Goal: Task Accomplishment & Management: Use online tool/utility

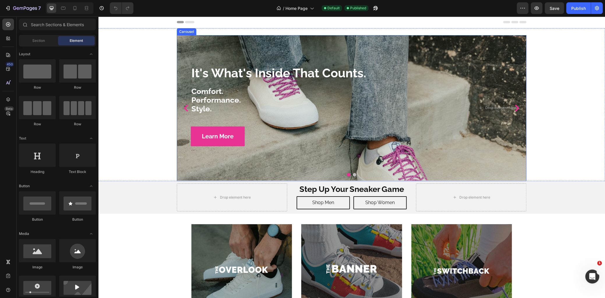
click at [352, 175] on button "Dot" at bounding box center [353, 174] width 3 height 3
click at [170, 124] on div "It's What's Inside That Counts. Heading Comfort. Performance. Style. Text block…" at bounding box center [351, 104] width 506 height 153
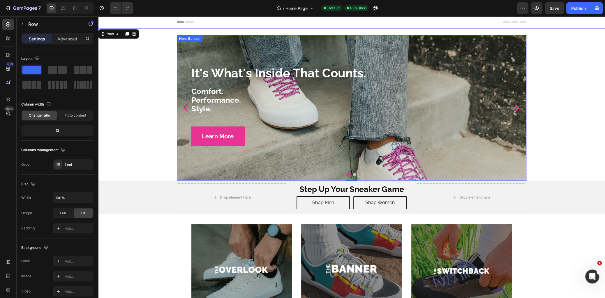
click at [184, 157] on div "Overlay" at bounding box center [351, 108] width 349 height 146
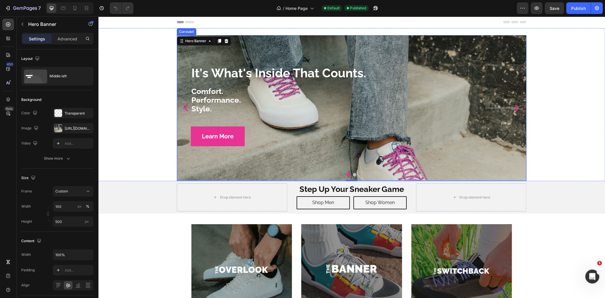
click at [353, 176] on button "Dot" at bounding box center [353, 174] width 3 height 3
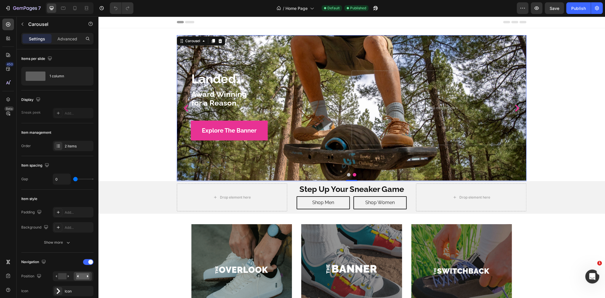
click at [347, 176] on button "Dot" at bounding box center [348, 174] width 3 height 3
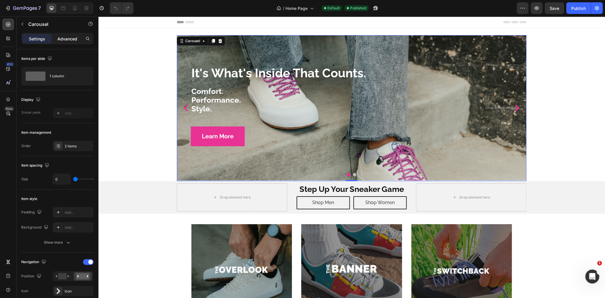
click at [68, 42] on div "Advanced" at bounding box center [67, 38] width 29 height 9
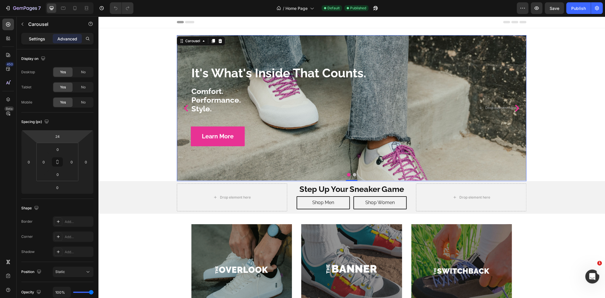
click at [39, 40] on p "Settings" at bounding box center [37, 39] width 16 height 6
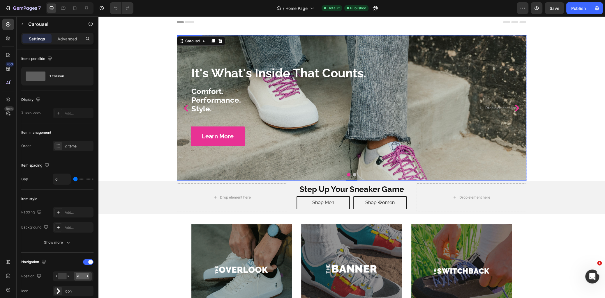
click at [181, 129] on div "Learn More Button" at bounding box center [322, 135] width 291 height 31
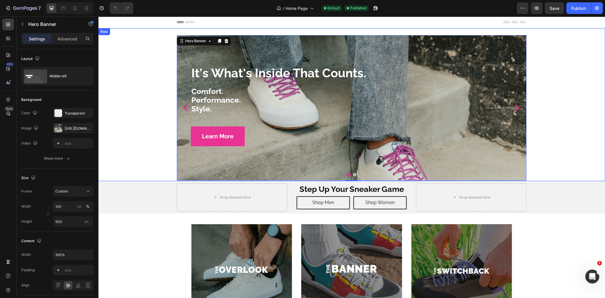
click at [153, 130] on div "It's What's Inside That Counts. Heading Comfort. Performance. Style. Text block…" at bounding box center [351, 104] width 506 height 153
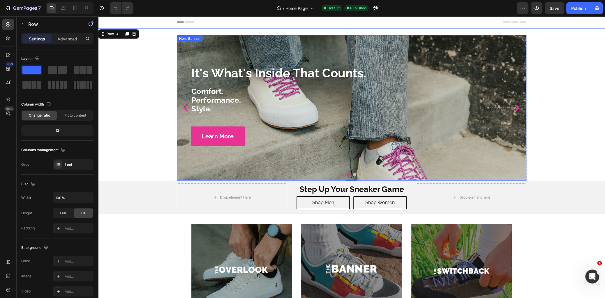
click at [274, 162] on div "Overlay" at bounding box center [351, 108] width 349 height 146
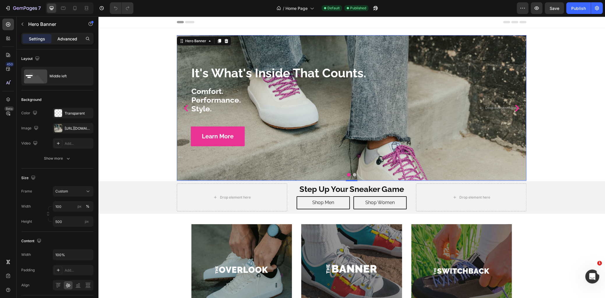
click at [66, 38] on p "Advanced" at bounding box center [67, 39] width 20 height 6
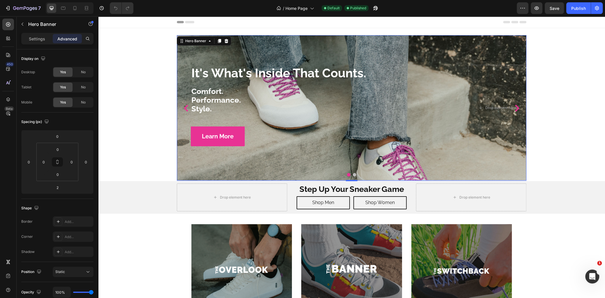
click at [201, 169] on div "Overlay" at bounding box center [351, 108] width 349 height 146
click at [38, 38] on p "Settings" at bounding box center [37, 39] width 16 height 6
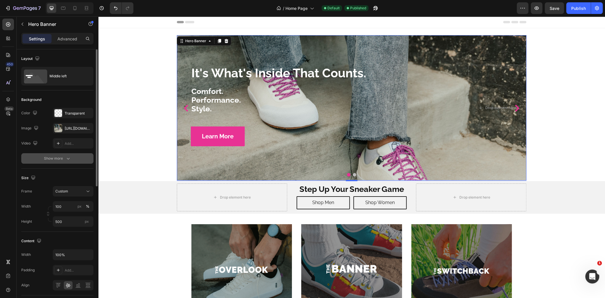
click at [61, 160] on div "Show more" at bounding box center [57, 159] width 27 height 6
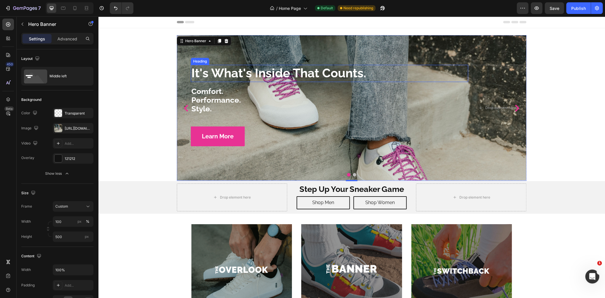
click at [211, 74] on p "It's What's Inside That Counts." at bounding box center [329, 73] width 276 height 16
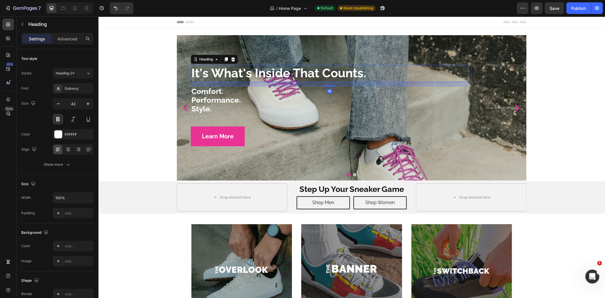
click at [222, 72] on p "It's What's Inside That Counts." at bounding box center [329, 73] width 276 height 16
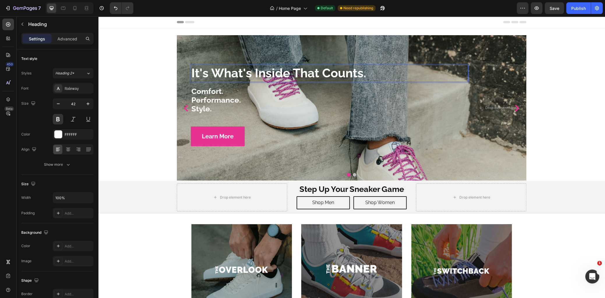
click at [231, 72] on p "It's What's Inside That Counts." at bounding box center [329, 73] width 276 height 16
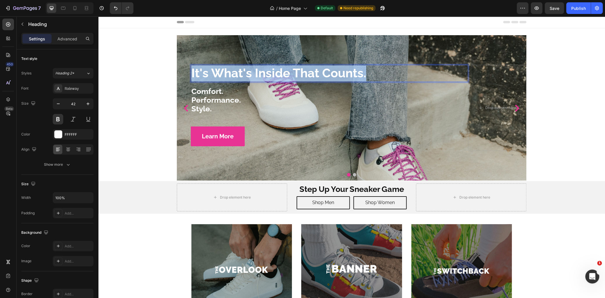
click at [231, 72] on p "It's What's Inside That Counts." at bounding box center [329, 73] width 276 height 16
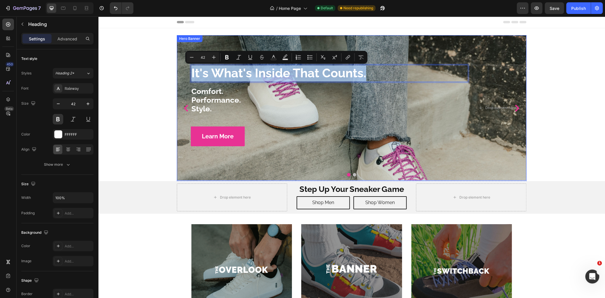
click at [269, 164] on div "Overlay" at bounding box center [351, 108] width 349 height 146
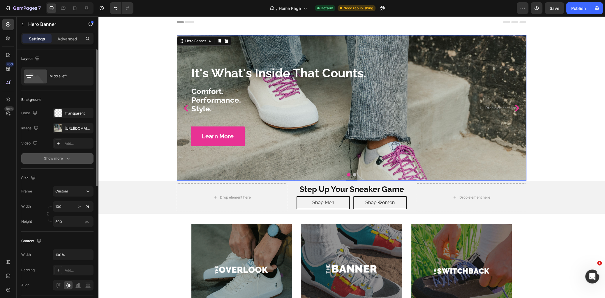
click at [59, 157] on div "Show more" at bounding box center [57, 159] width 27 height 6
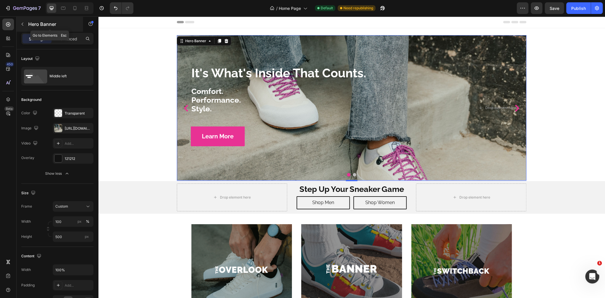
click at [32, 23] on p "Hero Banner" at bounding box center [52, 24] width 49 height 7
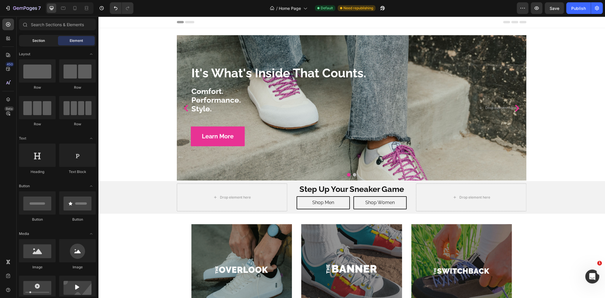
click at [39, 42] on span "Section" at bounding box center [38, 40] width 13 height 5
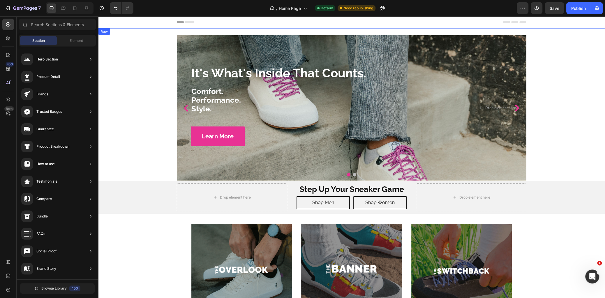
click at [168, 102] on div "It's What's Inside That Counts. Heading Comfort. Performance. Style. Text block…" at bounding box center [351, 104] width 506 height 153
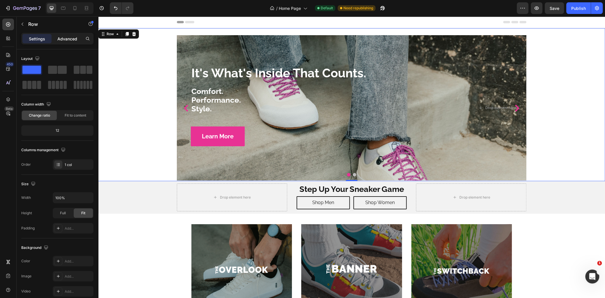
click at [64, 40] on p "Advanced" at bounding box center [67, 39] width 20 height 6
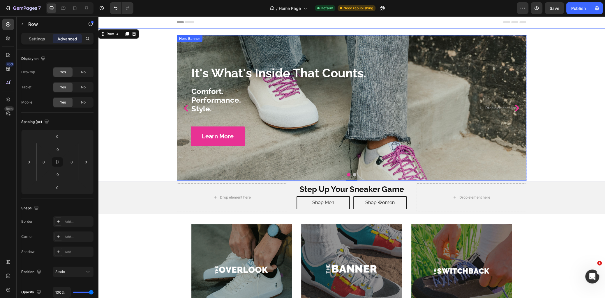
click at [196, 50] on div "Overlay" at bounding box center [351, 108] width 349 height 146
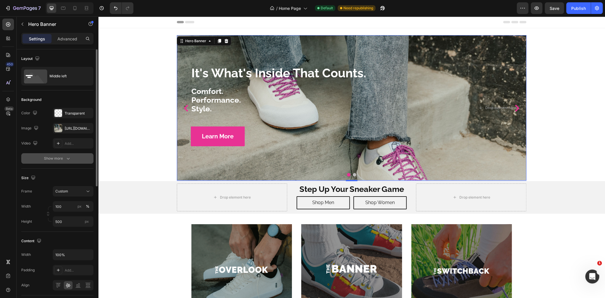
click at [68, 158] on icon "button" at bounding box center [68, 159] width 6 height 6
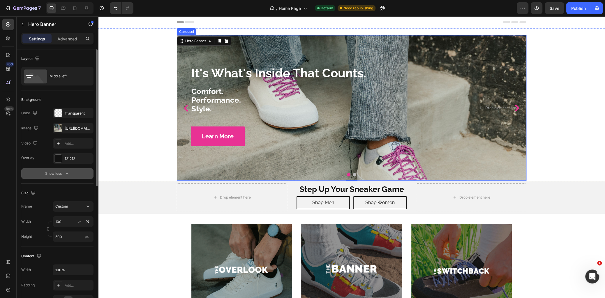
click at [514, 107] on icon "Carousel Next Arrow" at bounding box center [516, 108] width 7 height 7
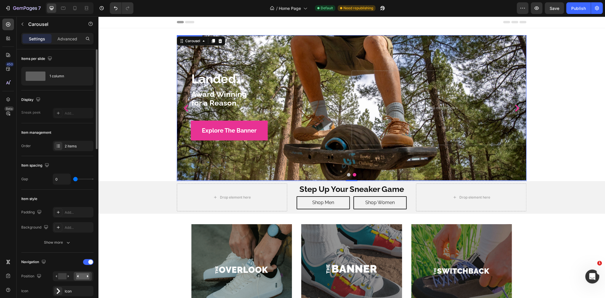
click at [192, 59] on div "Overlay" at bounding box center [351, 108] width 349 height 146
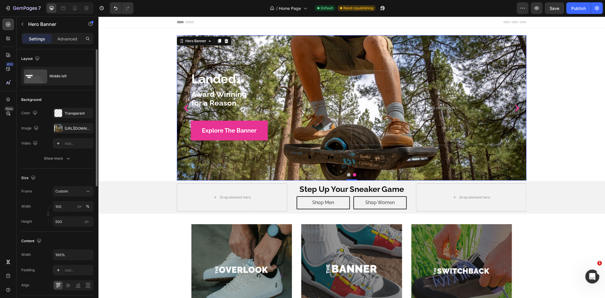
click at [179, 55] on div "Overlay" at bounding box center [351, 108] width 349 height 146
click at [183, 104] on button "Carousel Back Arrow" at bounding box center [185, 108] width 9 height 9
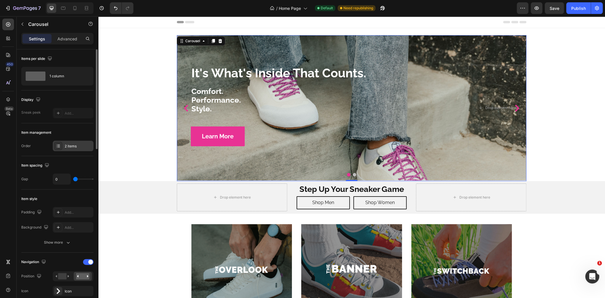
scroll to position [10, 0]
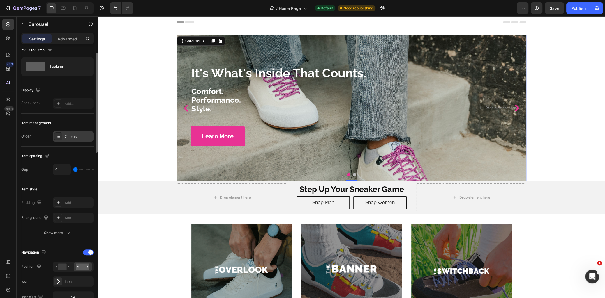
click at [68, 136] on div "2 items" at bounding box center [78, 136] width 27 height 5
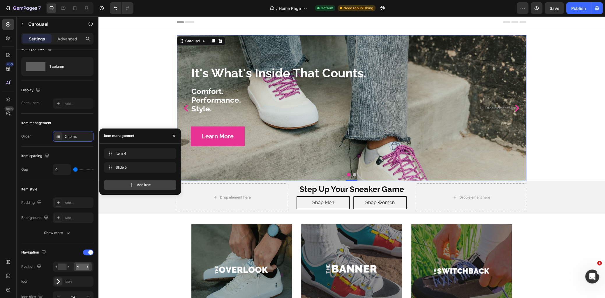
click at [131, 187] on icon at bounding box center [132, 185] width 6 height 6
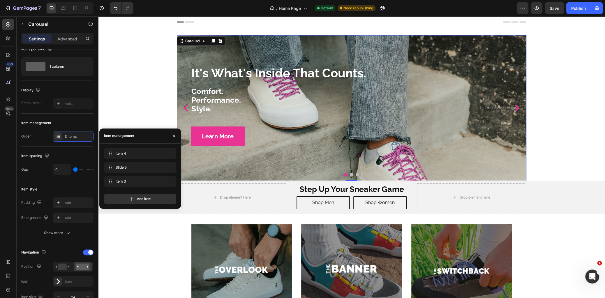
click at [355, 174] on button "Dot" at bounding box center [356, 174] width 3 height 3
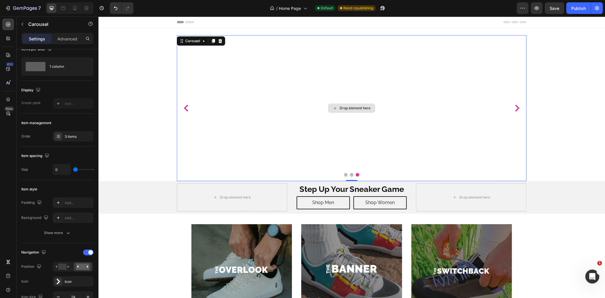
click at [344, 108] on div "Drop element here" at bounding box center [354, 108] width 31 height 5
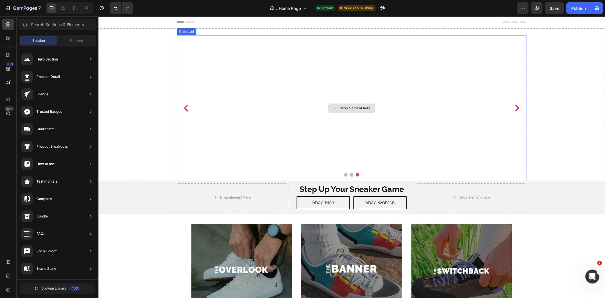
click at [259, 118] on div "Drop element here" at bounding box center [351, 108] width 349 height 146
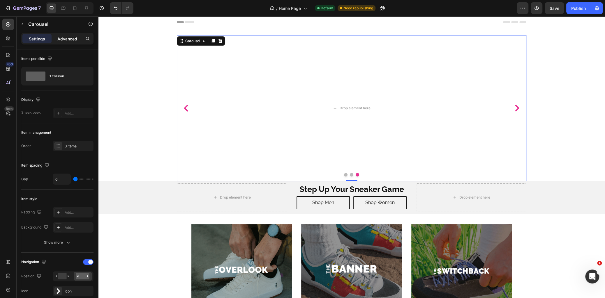
click at [64, 41] on p "Advanced" at bounding box center [67, 39] width 20 height 6
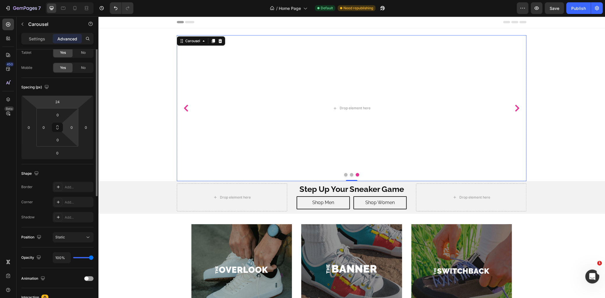
scroll to position [0, 0]
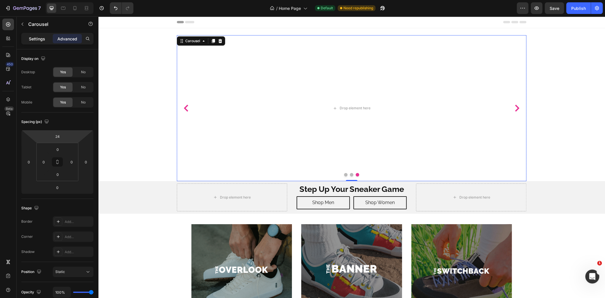
click at [39, 40] on p "Settings" at bounding box center [37, 39] width 16 height 6
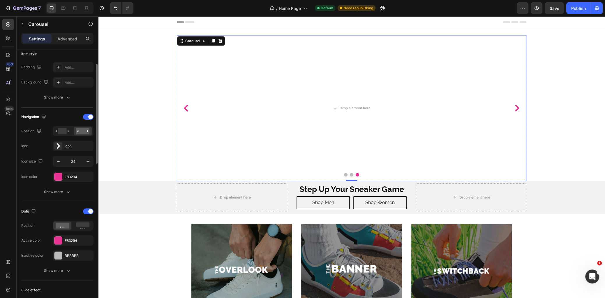
scroll to position [58, 0]
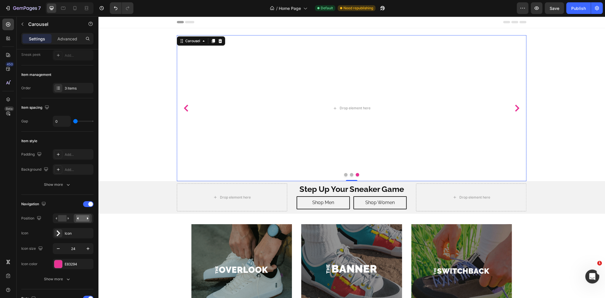
click at [184, 109] on icon "Carousel Back Arrow" at bounding box center [185, 108] width 7 height 7
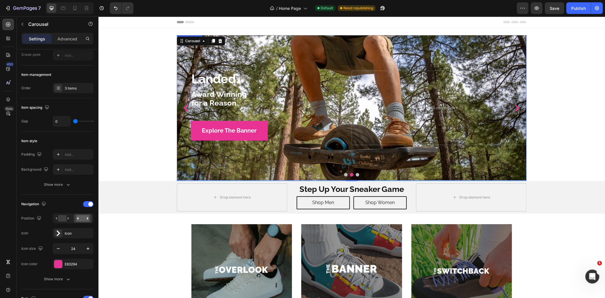
click at [267, 63] on div "Overlay" at bounding box center [351, 108] width 349 height 146
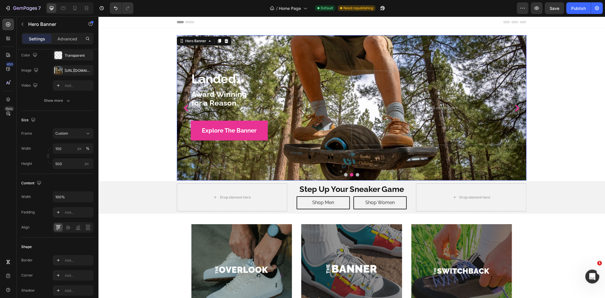
scroll to position [0, 0]
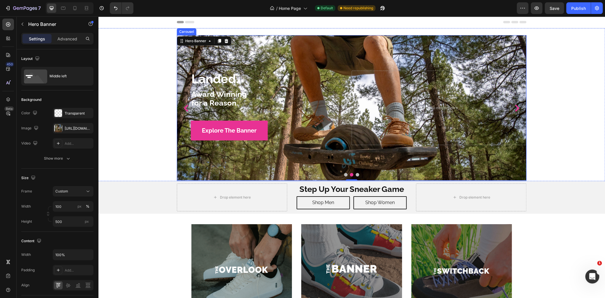
click at [355, 175] on button "Dot" at bounding box center [356, 174] width 3 height 3
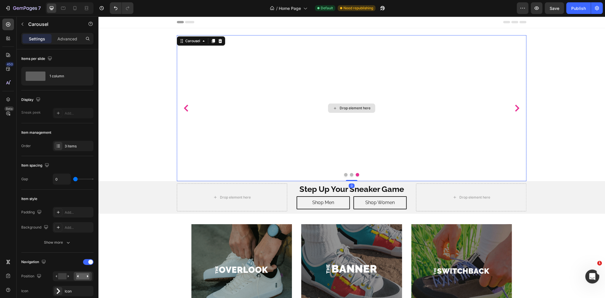
click at [226, 72] on div "Drop element here" at bounding box center [351, 108] width 349 height 146
click at [213, 70] on div "Drop element here" at bounding box center [351, 108] width 349 height 146
click at [208, 62] on div "Drop element here" at bounding box center [351, 108] width 349 height 146
click at [56, 144] on icon at bounding box center [58, 146] width 5 height 5
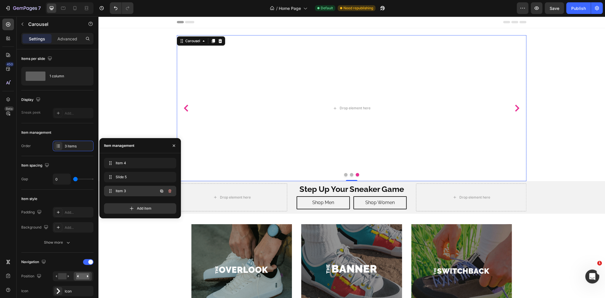
click at [125, 192] on span "Item 3" at bounding box center [132, 191] width 33 height 5
drag, startPoint x: 124, startPoint y: 191, endPoint x: 128, endPoint y: 162, distance: 28.9
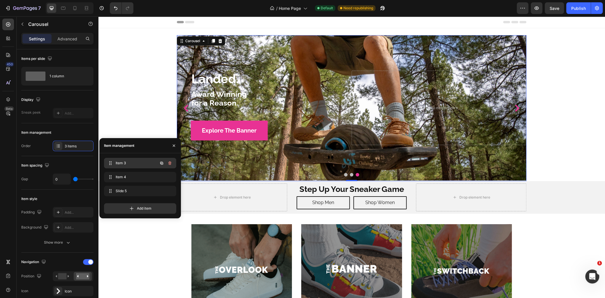
click at [122, 164] on span "Item 3" at bounding box center [132, 163] width 33 height 5
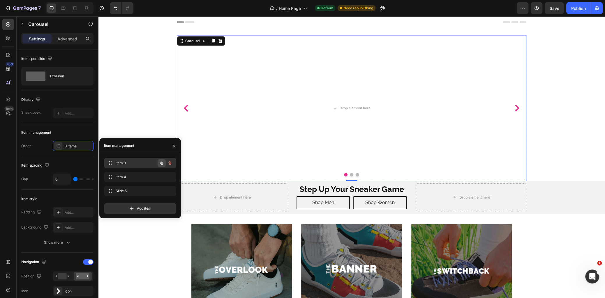
click at [162, 163] on icon "button" at bounding box center [161, 163] width 1 height 1
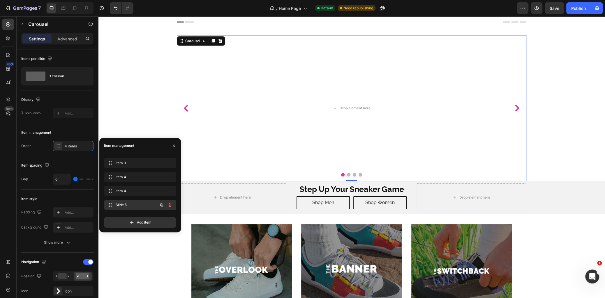
click at [120, 206] on span "Slide 5" at bounding box center [132, 205] width 33 height 5
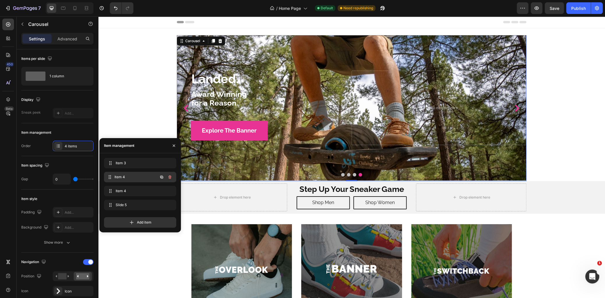
click at [125, 178] on span "Item 4" at bounding box center [135, 177] width 43 height 5
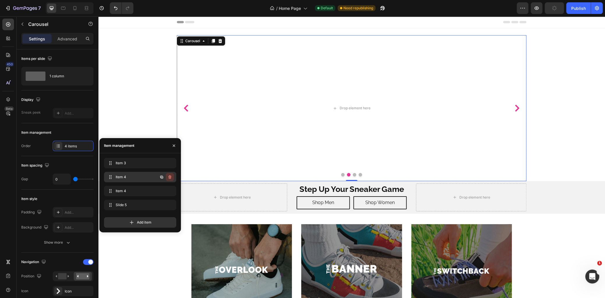
click at [170, 178] on icon "button" at bounding box center [169, 177] width 5 height 5
click at [169, 177] on div "Delete" at bounding box center [165, 177] width 11 height 5
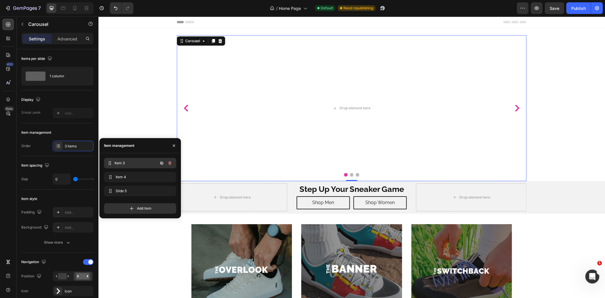
click at [138, 161] on span "Item 3" at bounding box center [135, 163] width 43 height 5
click at [133, 164] on span "Item 3" at bounding box center [132, 163] width 33 height 5
click at [63, 38] on p "Advanced" at bounding box center [67, 39] width 20 height 6
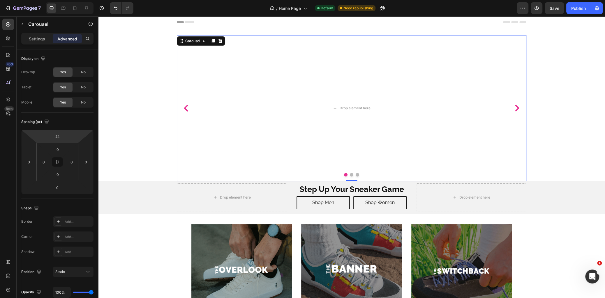
click at [184, 108] on icon "Carousel Back Arrow" at bounding box center [185, 108] width 7 height 7
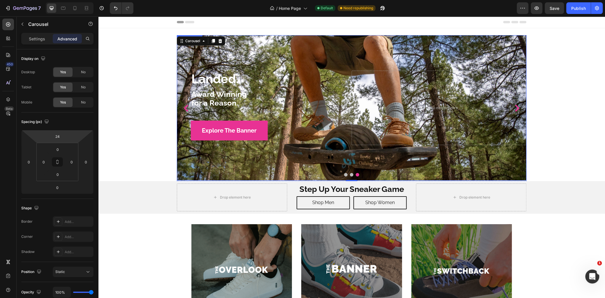
click at [325, 57] on div "Overlay" at bounding box center [351, 108] width 349 height 146
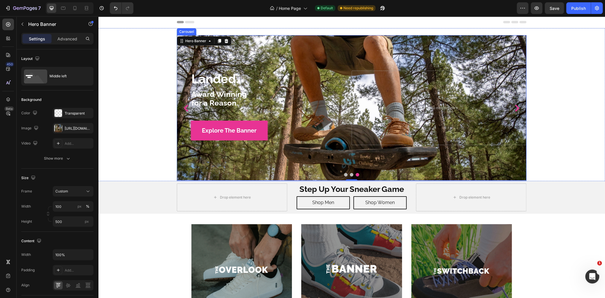
click at [184, 110] on icon "Carousel Back Arrow" at bounding box center [186, 108] width 4 height 7
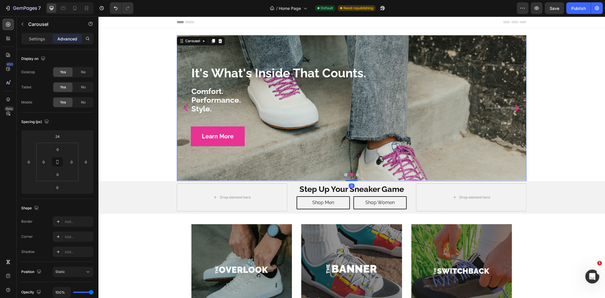
click at [184, 109] on icon "Carousel Back Arrow" at bounding box center [186, 108] width 4 height 7
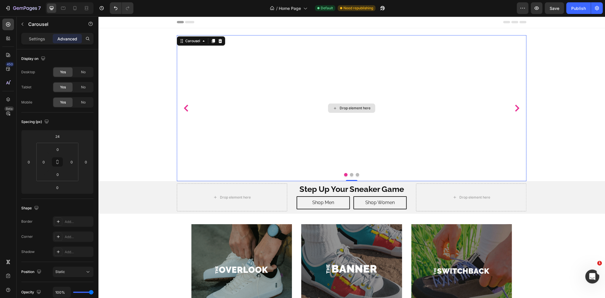
click at [271, 48] on div "Drop element here" at bounding box center [351, 108] width 349 height 146
click at [28, 24] on div "Carousel" at bounding box center [50, 24] width 66 height 15
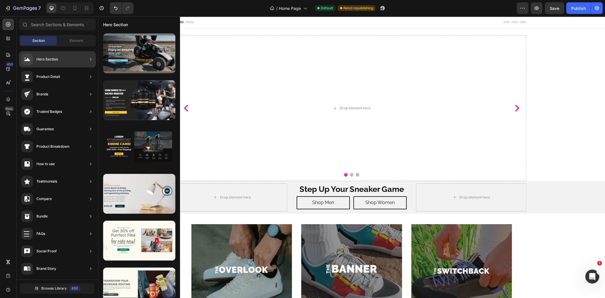
click at [42, 58] on div "Hero Section" at bounding box center [47, 59] width 22 height 6
click at [139, 55] on div at bounding box center [139, 53] width 72 height 40
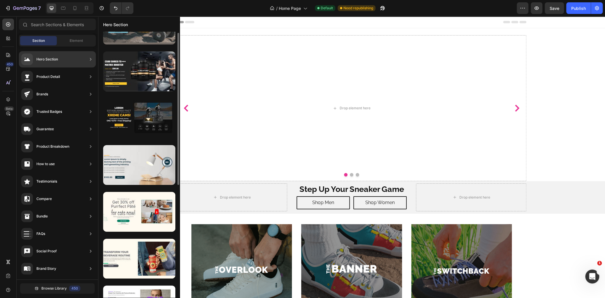
scroll to position [58, 0]
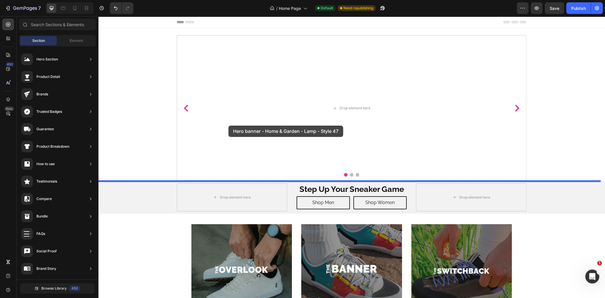
drag, startPoint x: 240, startPoint y: 150, endPoint x: 228, endPoint y: 126, distance: 26.8
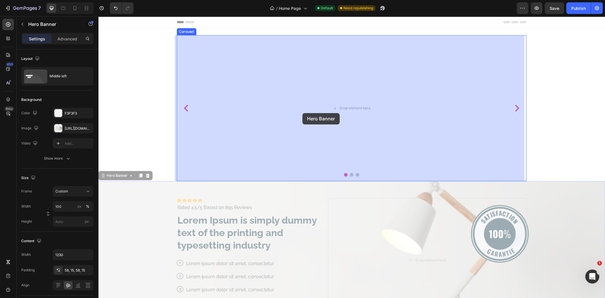
drag, startPoint x: 317, startPoint y: 237, endPoint x: 302, endPoint y: 113, distance: 125.2
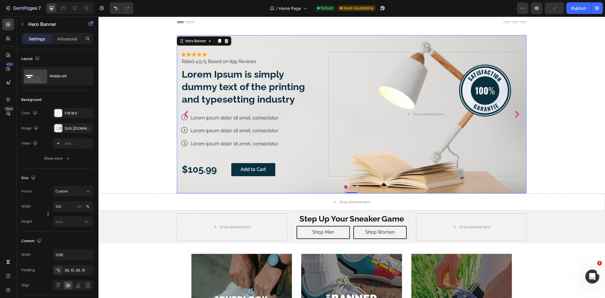
click at [292, 44] on div "Icon Icon Icon Icon Icon Icon List Icon Icon Icon Icon Icon Icon List Rated 4.5…" at bounding box center [351, 114] width 349 height 158
click at [285, 50] on div "Icon Icon Icon Icon Icon Icon List Icon Icon Icon Icon Icon Icon List Rated 4.5…" at bounding box center [351, 114] width 349 height 158
click at [274, 42] on div "Icon Icon Icon Icon Icon Icon List Icon Icon Icon Icon Icon Icon List Rated 4.5…" at bounding box center [351, 114] width 349 height 158
click at [77, 128] on div "[URL][DOMAIN_NAME]" at bounding box center [73, 128] width 17 height 5
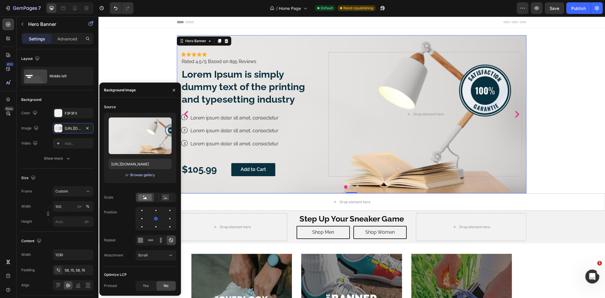
click at [146, 174] on div "Browse gallery" at bounding box center [142, 175] width 25 height 5
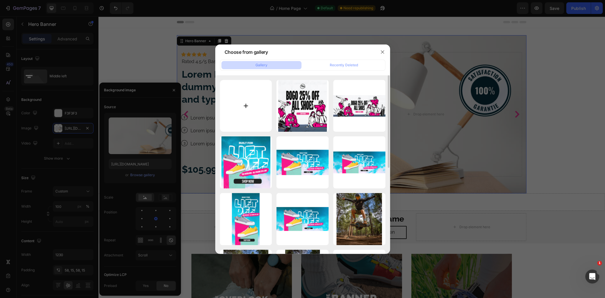
click at [243, 104] on input "file" at bounding box center [246, 106] width 52 height 52
type input "C:\fakepath\Back to School Campaign - Web Banner - Desktop.jpg"
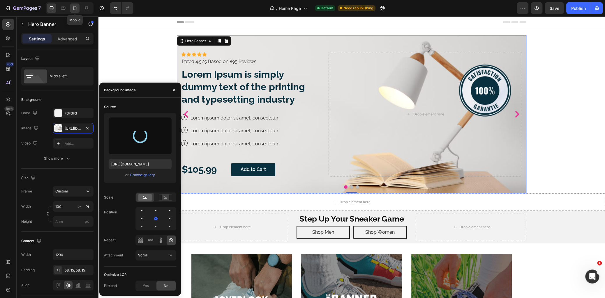
type input "[URL][DOMAIN_NAME]"
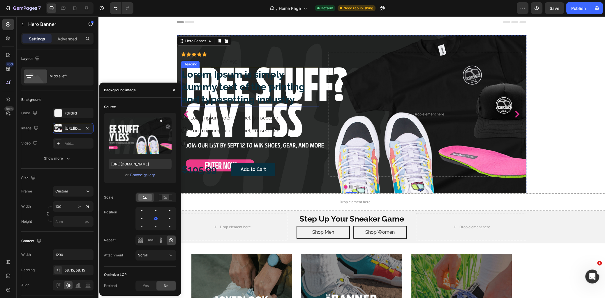
click at [235, 94] on h2 "Lorem Ipsum is simply dummy text of the printing and typesetting industry" at bounding box center [250, 87] width 138 height 39
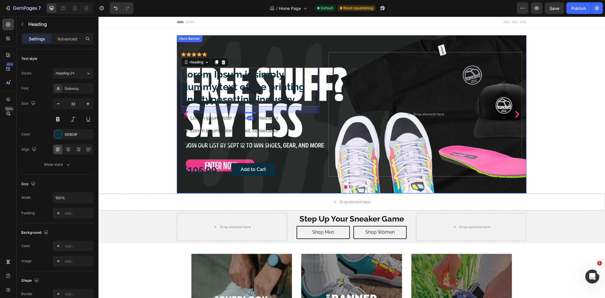
click at [259, 66] on div "Icon Icon Icon Icon Icon Icon List Icon Icon Icon Icon Icon Icon List Rated 4.5…" at bounding box center [250, 114] width 138 height 125
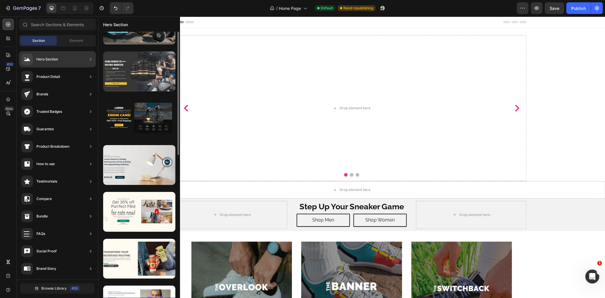
scroll to position [0, 0]
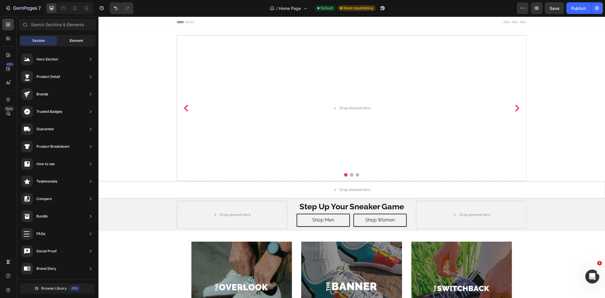
click at [77, 42] on span "Element" at bounding box center [76, 40] width 13 height 5
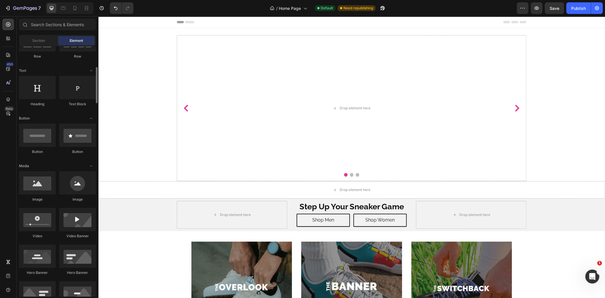
scroll to position [77, 0]
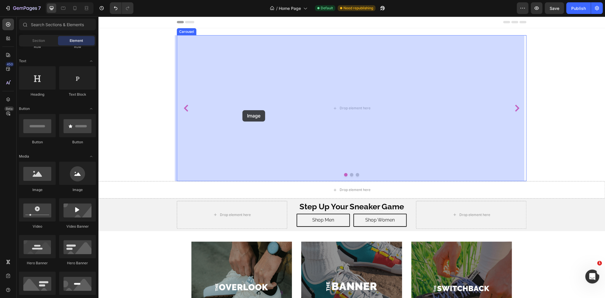
drag, startPoint x: 140, startPoint y: 195, endPoint x: 242, endPoint y: 110, distance: 132.5
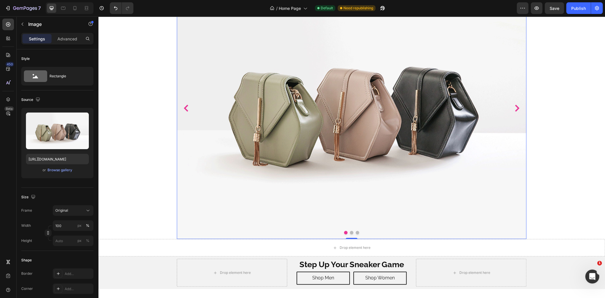
scroll to position [0, 0]
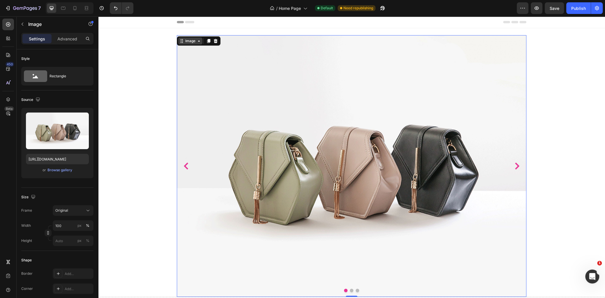
click at [196, 42] on icon at bounding box center [198, 41] width 5 height 5
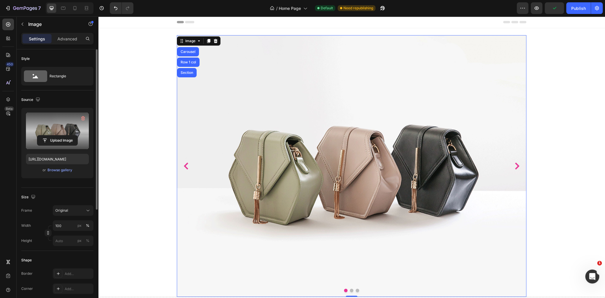
click at [76, 123] on label at bounding box center [57, 131] width 63 height 37
click at [76, 136] on input "file" at bounding box center [57, 141] width 40 height 10
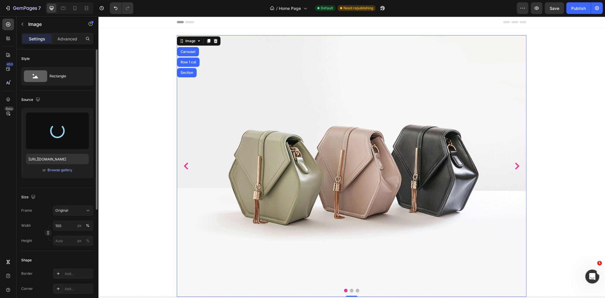
type input "[URL][DOMAIN_NAME]"
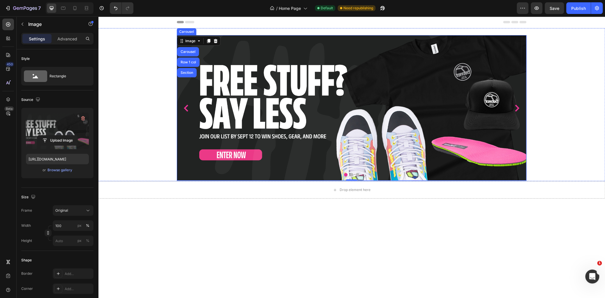
click at [184, 108] on icon "Carousel Back Arrow" at bounding box center [186, 108] width 4 height 7
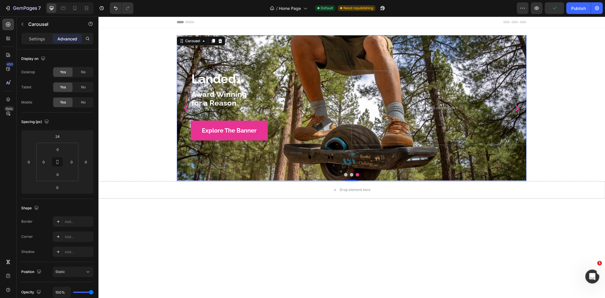
click at [184, 108] on icon "Carousel Back Arrow" at bounding box center [186, 108] width 4 height 7
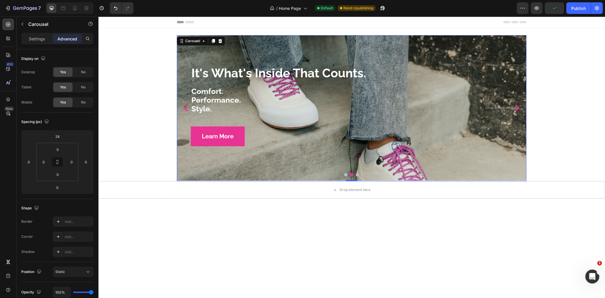
click at [184, 108] on icon "Carousel Back Arrow" at bounding box center [186, 108] width 4 height 7
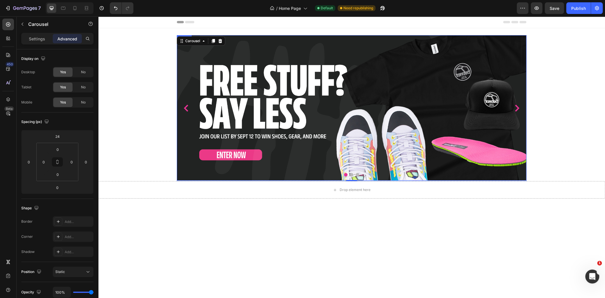
click at [233, 60] on img at bounding box center [351, 108] width 349 height 146
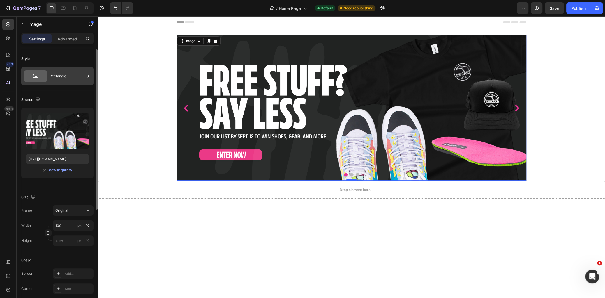
click at [56, 77] on div "Rectangle" at bounding box center [67, 76] width 36 height 13
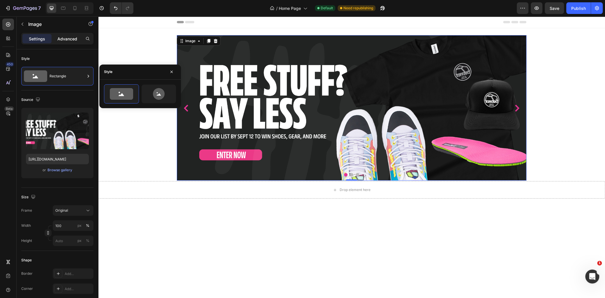
click at [68, 38] on p "Advanced" at bounding box center [67, 39] width 20 height 6
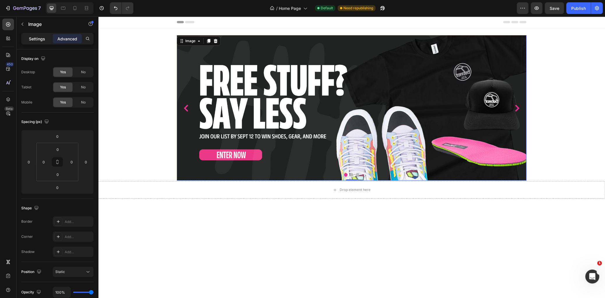
click at [38, 38] on p "Settings" at bounding box center [37, 39] width 16 height 6
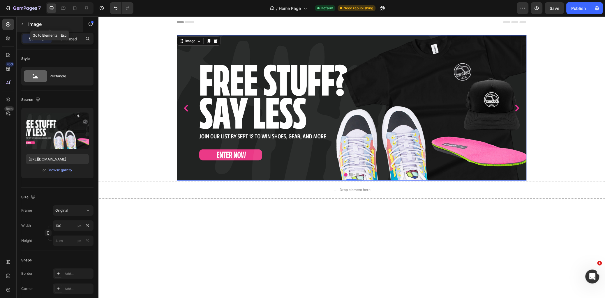
click at [31, 24] on p "Image" at bounding box center [52, 24] width 49 height 7
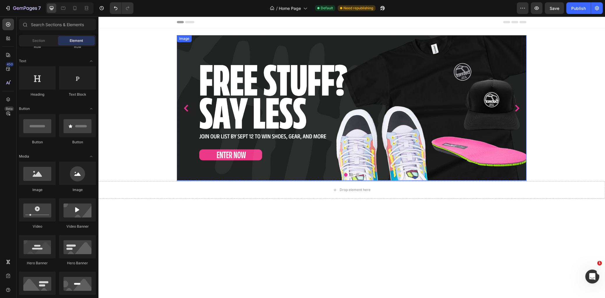
click at [192, 74] on img at bounding box center [351, 108] width 349 height 146
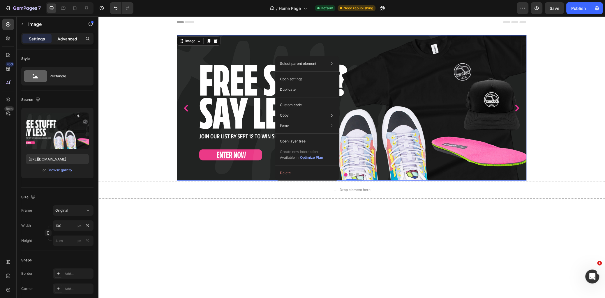
click at [66, 39] on p "Advanced" at bounding box center [67, 39] width 20 height 6
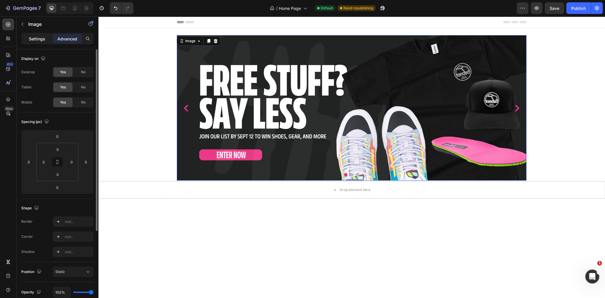
click at [34, 40] on p "Settings" at bounding box center [37, 39] width 16 height 6
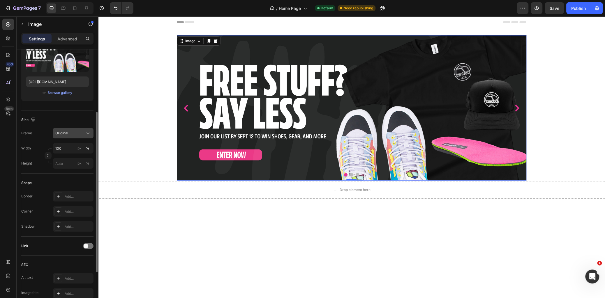
scroll to position [97, 0]
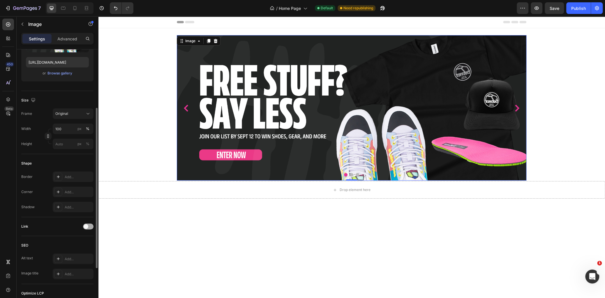
click at [88, 225] on div at bounding box center [88, 227] width 10 height 6
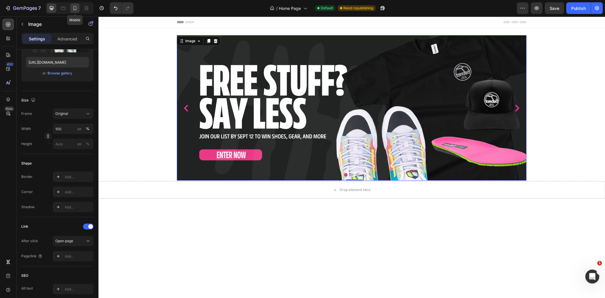
click at [77, 10] on icon at bounding box center [75, 8] width 6 height 6
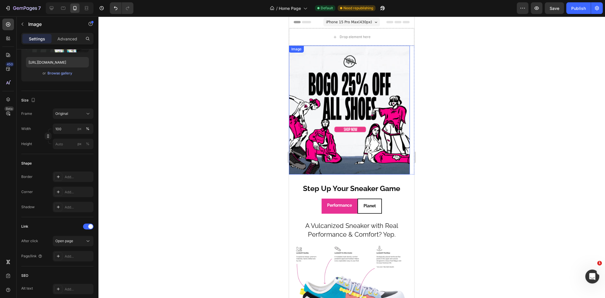
click at [333, 100] on img at bounding box center [349, 110] width 121 height 129
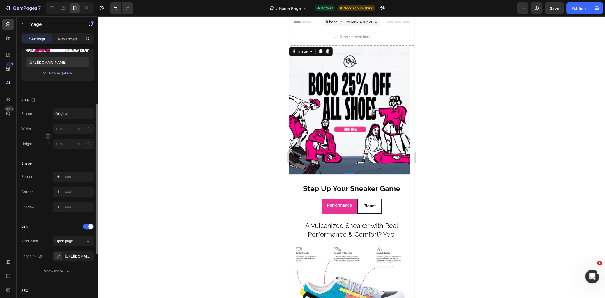
scroll to position [39, 0]
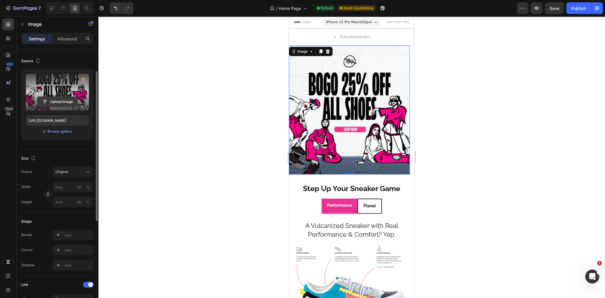
click at [56, 103] on input "file" at bounding box center [57, 102] width 40 height 10
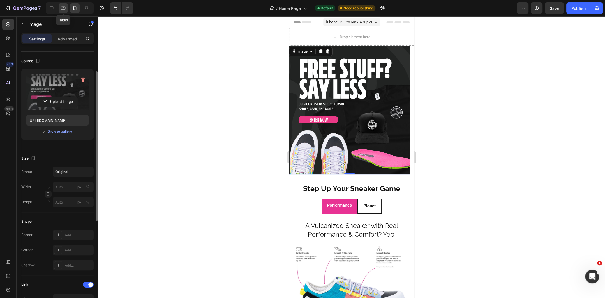
click at [66, 9] on div at bounding box center [63, 7] width 9 height 9
type input "[URL][DOMAIN_NAME]"
type input "100"
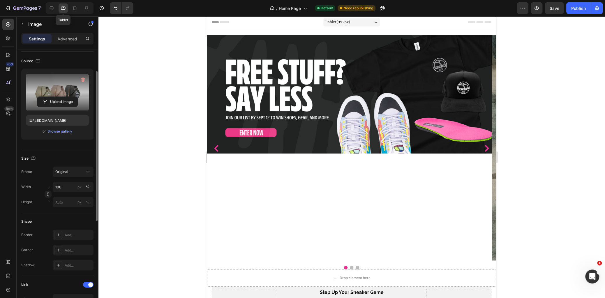
click at [65, 9] on icon at bounding box center [63, 8] width 6 height 6
click at [73, 8] on icon at bounding box center [74, 8] width 3 height 4
type input "[URL][DOMAIN_NAME]"
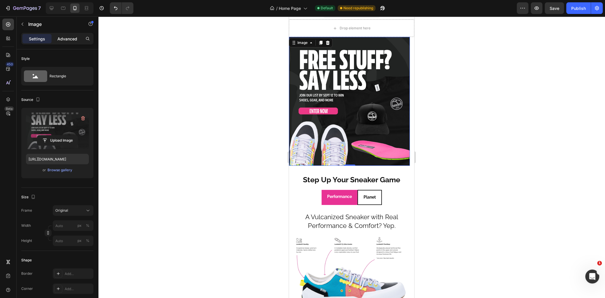
click at [65, 38] on p "Advanced" at bounding box center [67, 39] width 20 height 6
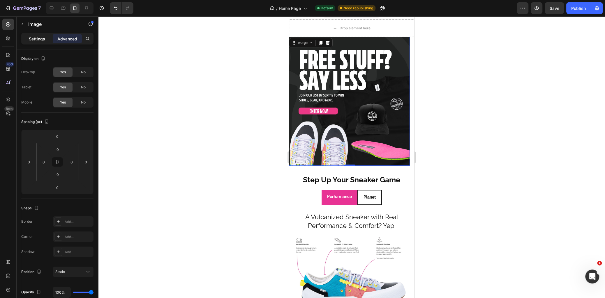
click at [46, 38] on div "Settings" at bounding box center [36, 38] width 29 height 9
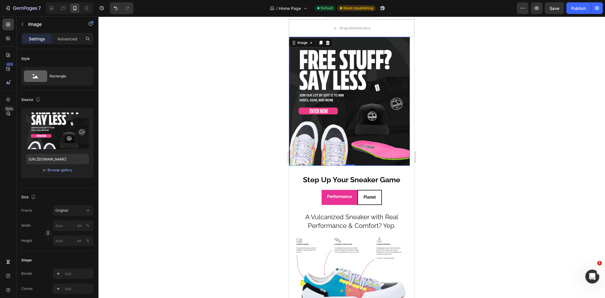
click at [338, 81] on img at bounding box center [349, 101] width 121 height 129
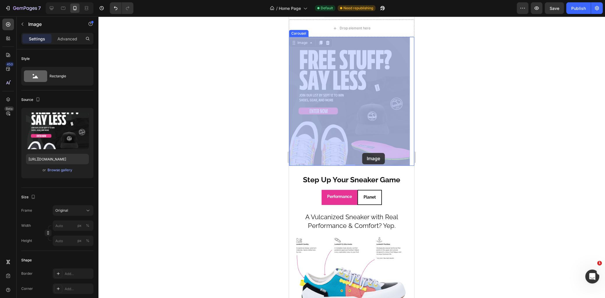
drag, startPoint x: 382, startPoint y: 154, endPoint x: 368, endPoint y: 154, distance: 13.4
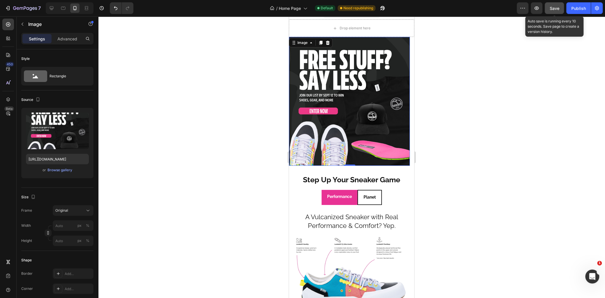
click at [560, 10] on button "Save" at bounding box center [553, 8] width 19 height 12
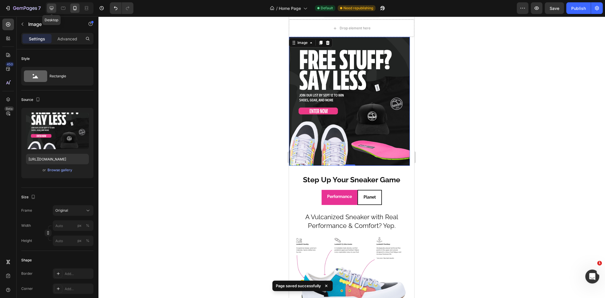
click at [54, 8] on icon at bounding box center [52, 8] width 6 height 6
type input "[URL][DOMAIN_NAME]"
type input "100"
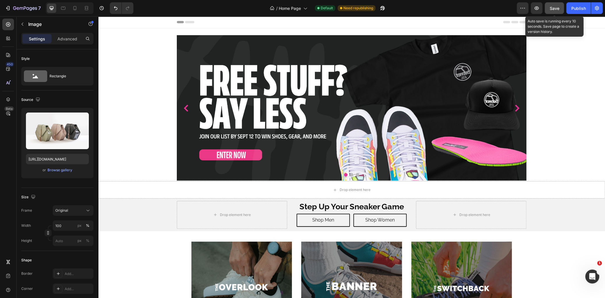
click at [554, 6] on span "Save" at bounding box center [554, 8] width 10 height 5
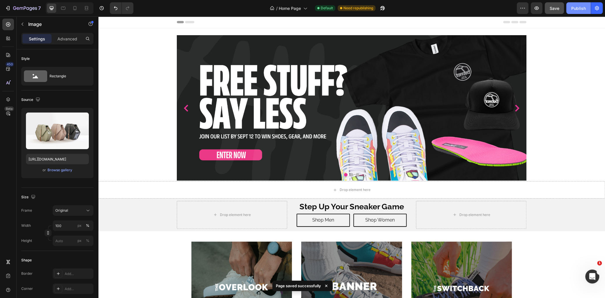
click at [575, 7] on div "Publish" at bounding box center [578, 8] width 15 height 6
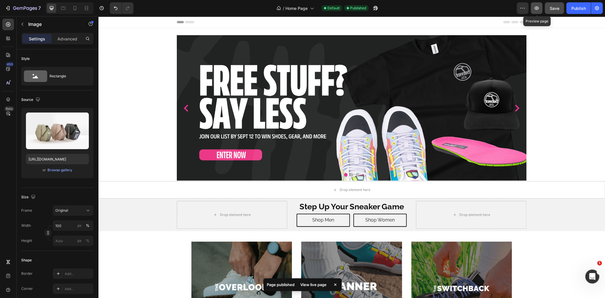
click at [539, 8] on icon "button" at bounding box center [536, 8] width 6 height 6
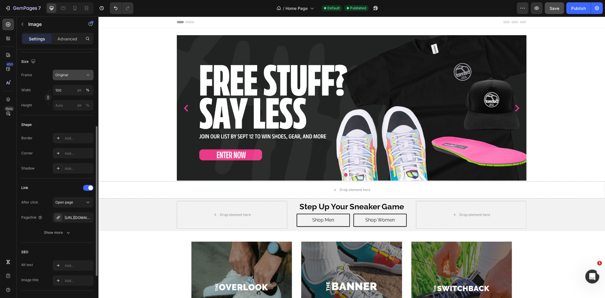
scroll to position [97, 0]
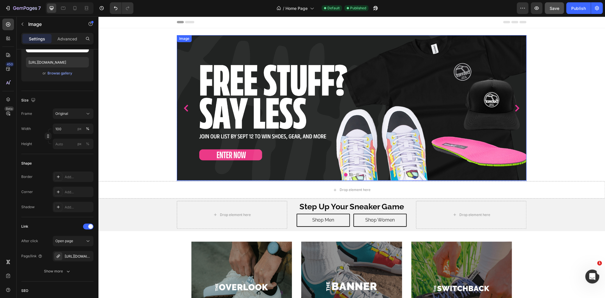
click at [216, 46] on img at bounding box center [351, 108] width 349 height 146
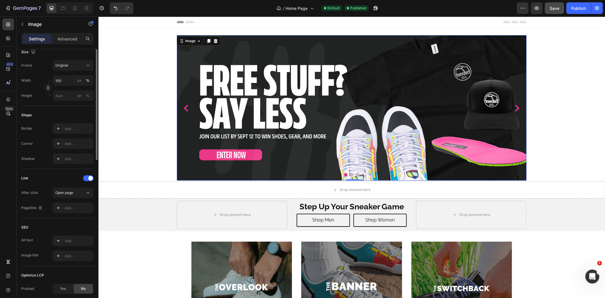
scroll to position [68, 0]
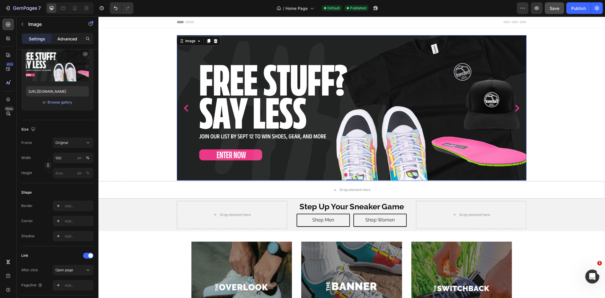
click at [70, 38] on p "Advanced" at bounding box center [67, 39] width 20 height 6
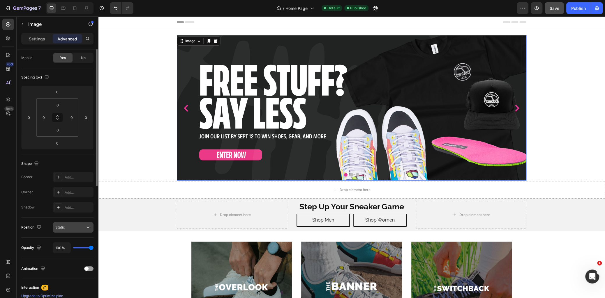
scroll to position [0, 0]
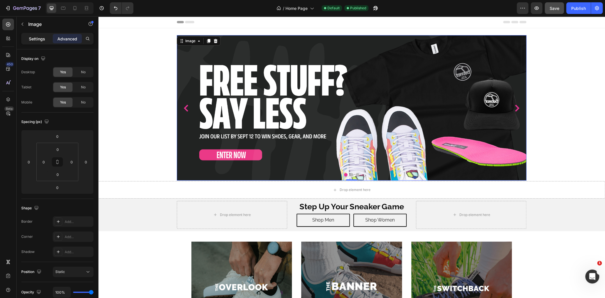
click at [39, 38] on p "Settings" at bounding box center [37, 39] width 16 height 6
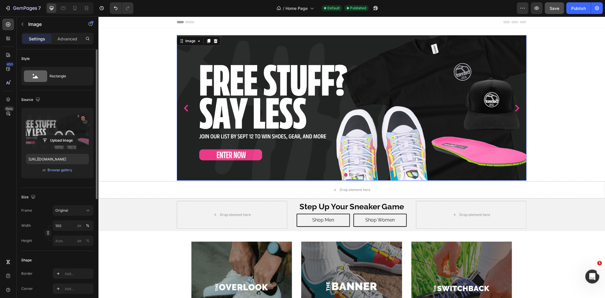
click at [59, 125] on label at bounding box center [57, 131] width 63 height 37
click at [59, 136] on input "file" at bounding box center [57, 141] width 40 height 10
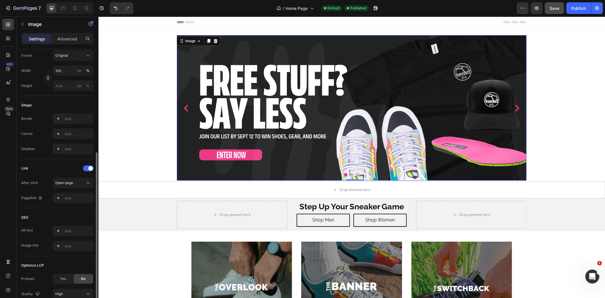
scroll to position [175, 0]
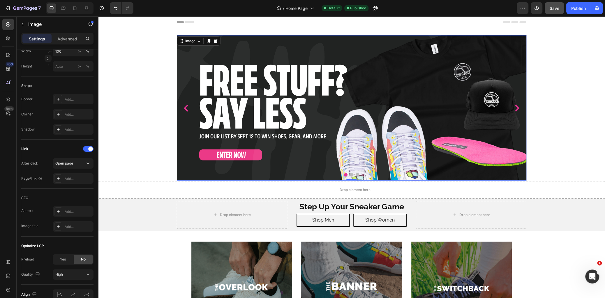
click at [183, 129] on img at bounding box center [351, 108] width 349 height 146
click at [248, 55] on img at bounding box center [351, 108] width 349 height 146
click at [285, 62] on img at bounding box center [351, 108] width 349 height 146
click at [348, 105] on img at bounding box center [351, 108] width 349 height 146
click at [162, 86] on div "Image 0 It's What's Inside That Counts. Heading Comfort. Performance. Style. Te…" at bounding box center [351, 104] width 506 height 153
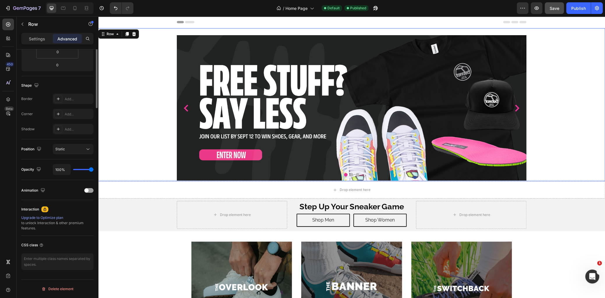
scroll to position [0, 0]
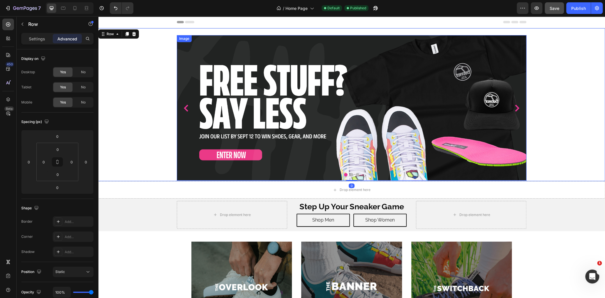
click at [182, 83] on img at bounding box center [351, 108] width 349 height 146
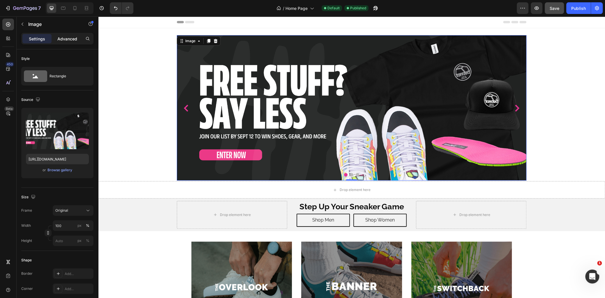
click at [65, 41] on p "Advanced" at bounding box center [67, 39] width 20 height 6
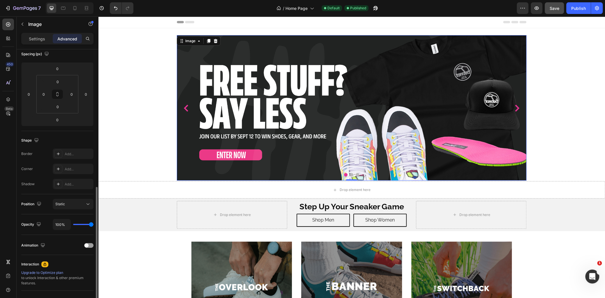
scroll to position [122, 0]
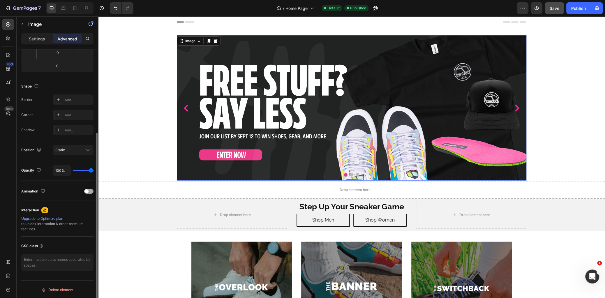
click at [88, 190] on span at bounding box center [86, 191] width 4 height 4
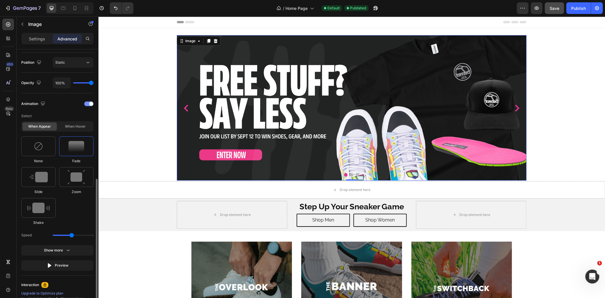
scroll to position [229, 0]
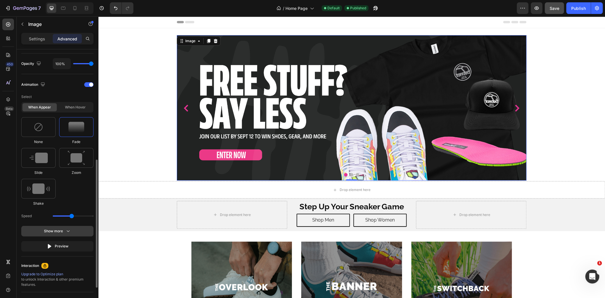
click at [65, 231] on icon "button" at bounding box center [68, 231] width 6 height 6
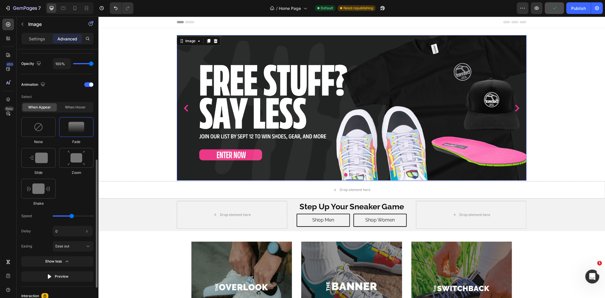
click at [75, 191] on div "None Fade Slide Zoom Shake" at bounding box center [57, 161] width 72 height 89
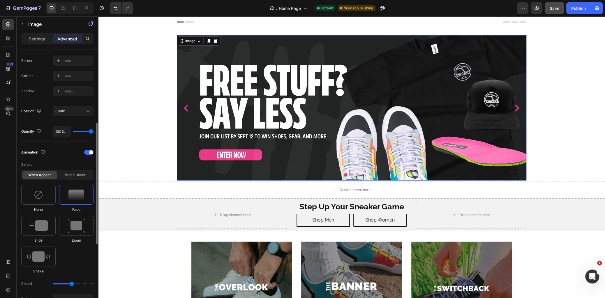
scroll to position [151, 0]
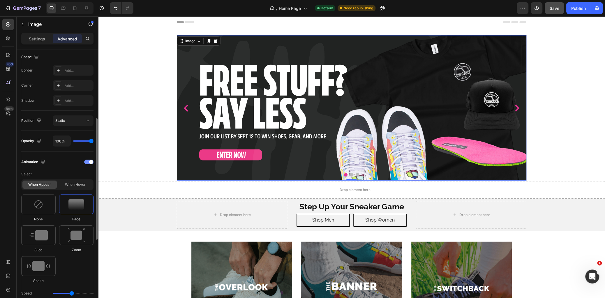
click at [88, 162] on div at bounding box center [88, 162] width 9 height 5
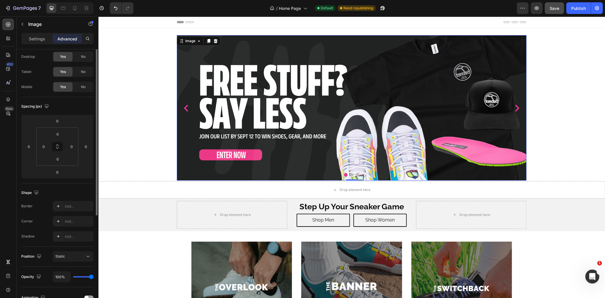
scroll to position [0, 0]
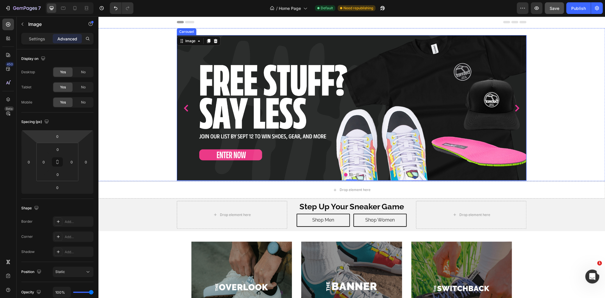
click at [184, 108] on icon "Carousel Back Arrow" at bounding box center [186, 108] width 4 height 7
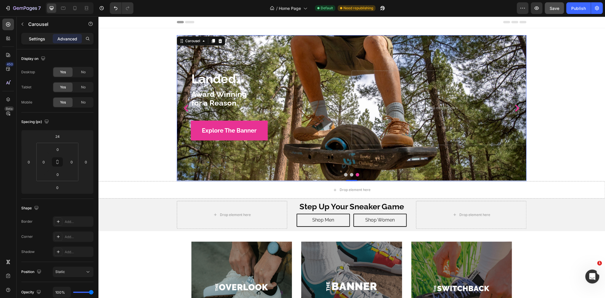
click at [41, 40] on p "Settings" at bounding box center [37, 39] width 16 height 6
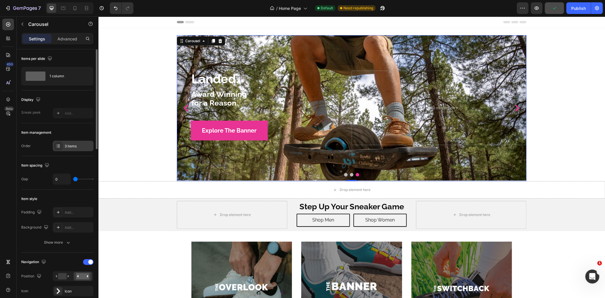
click at [74, 146] on div "3 items" at bounding box center [78, 146] width 27 height 5
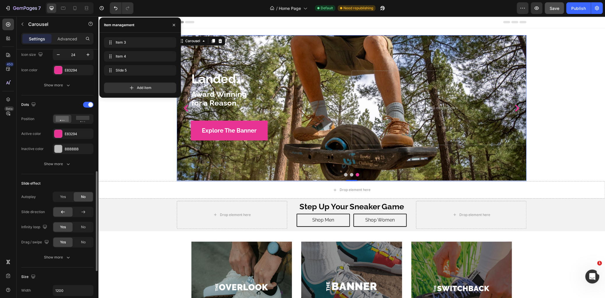
scroll to position [291, 0]
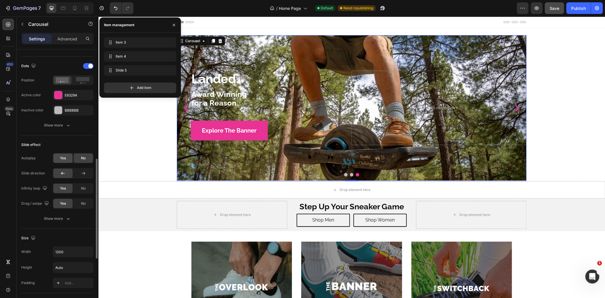
click at [58, 157] on div "Yes" at bounding box center [62, 158] width 19 height 9
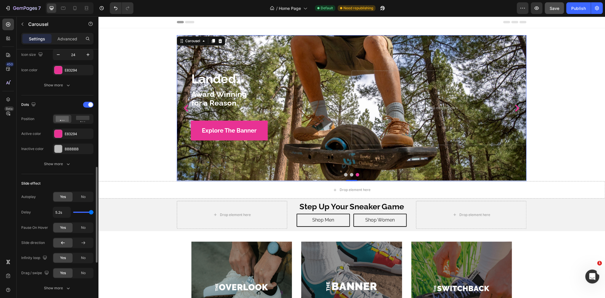
scroll to position [272, 0]
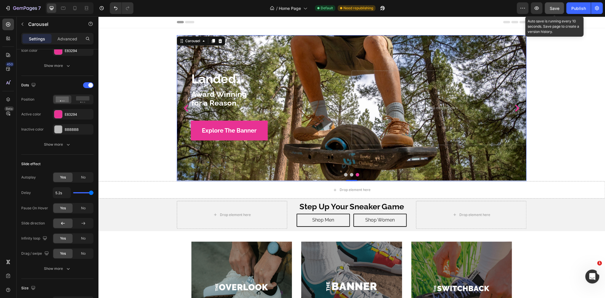
click at [551, 8] on button "Save" at bounding box center [553, 8] width 19 height 12
click at [73, 9] on icon at bounding box center [75, 8] width 6 height 6
type input "100%"
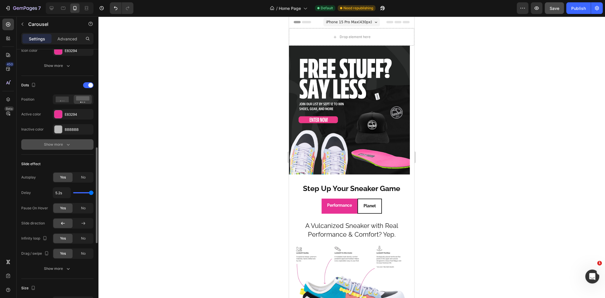
click at [69, 145] on icon "button" at bounding box center [68, 145] width 6 height 6
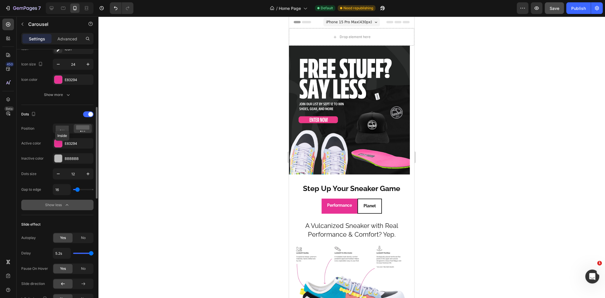
scroll to position [223, 0]
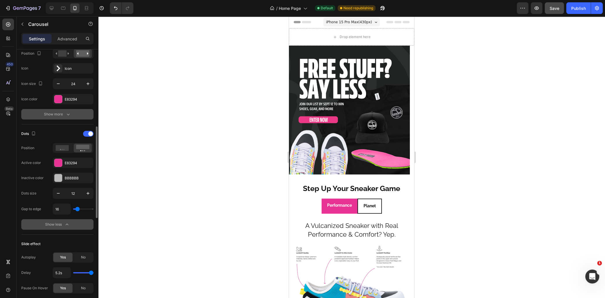
click at [67, 113] on icon "button" at bounding box center [68, 114] width 6 height 6
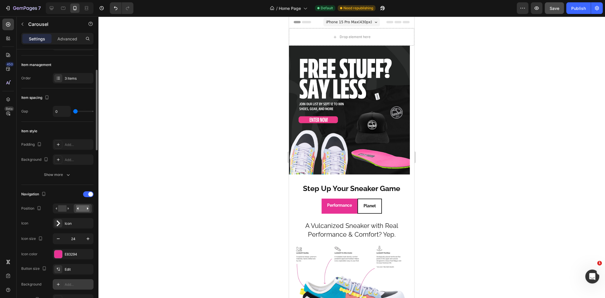
scroll to position [0, 0]
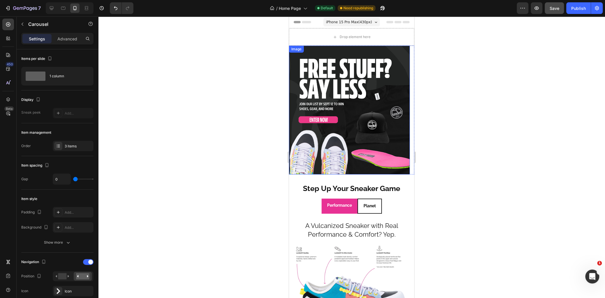
click at [294, 126] on img at bounding box center [349, 110] width 121 height 129
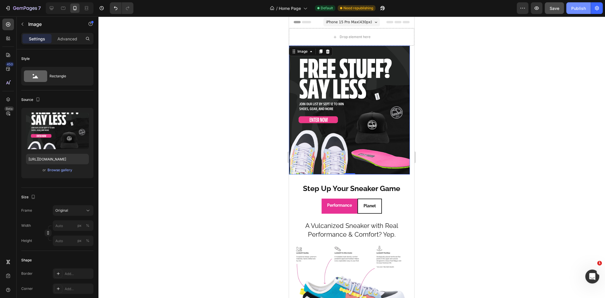
click at [576, 9] on div "Publish" at bounding box center [578, 8] width 15 height 6
click at [259, 104] on div at bounding box center [351, 157] width 506 height 282
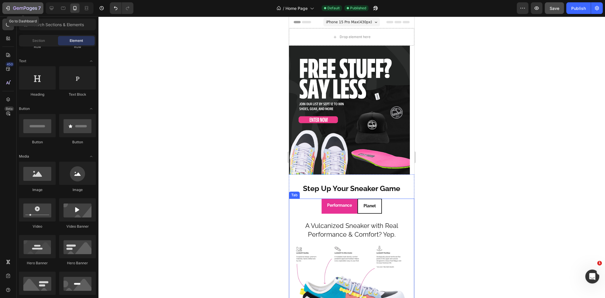
click at [23, 10] on icon "button" at bounding box center [21, 8] width 3 height 3
